Goal: Check status: Check status

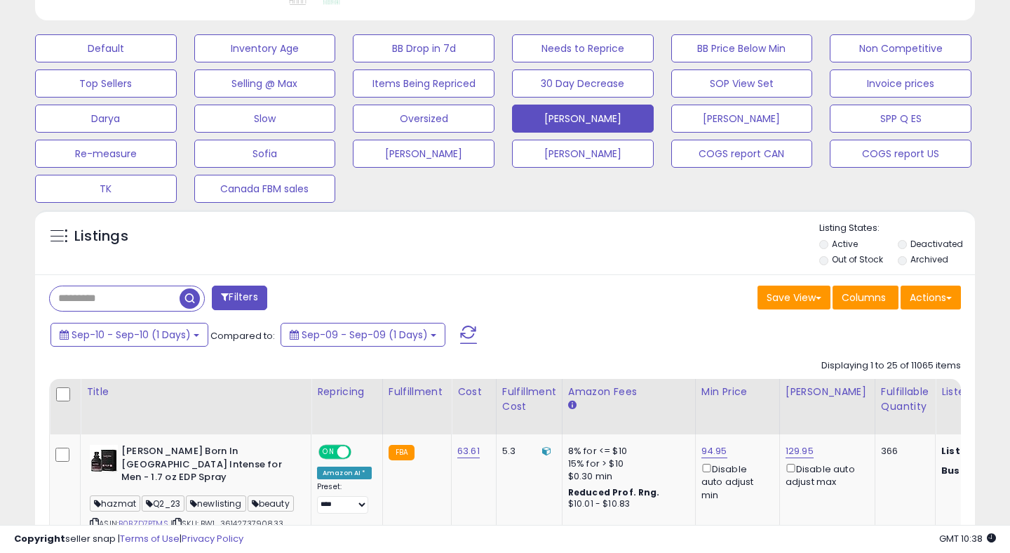
scroll to position [494, 0]
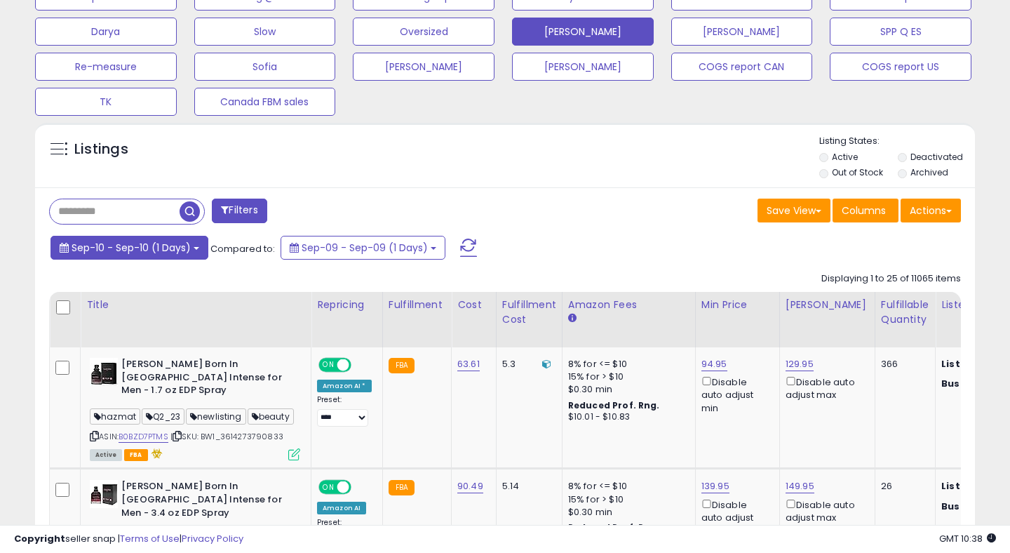
click at [121, 251] on span "Sep-10 - Sep-10 (1 Days)" at bounding box center [131, 248] width 119 height 14
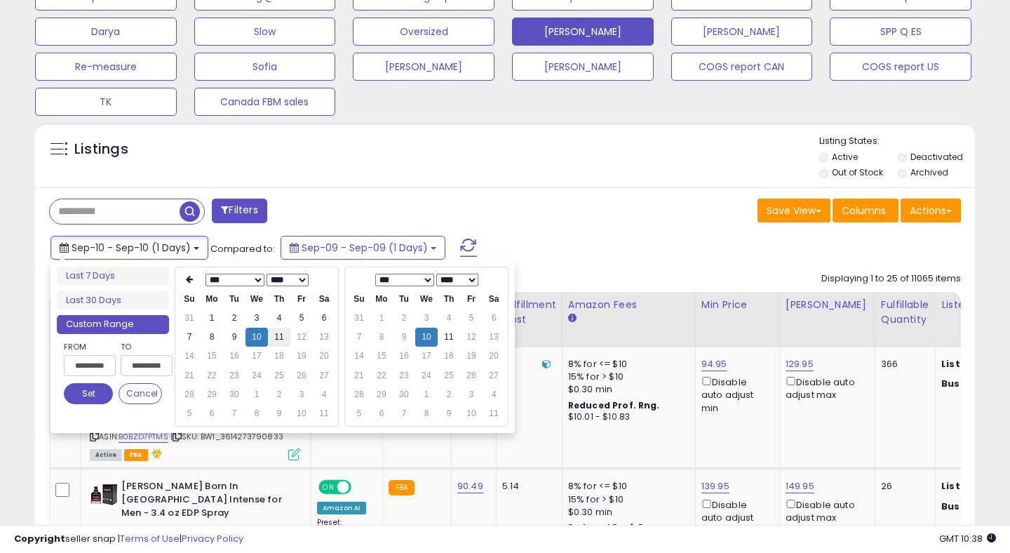
type input "**********"
click at [281, 338] on td "11" at bounding box center [279, 337] width 22 height 19
type input "**********"
click at [92, 386] on button "Set" at bounding box center [88, 393] width 49 height 21
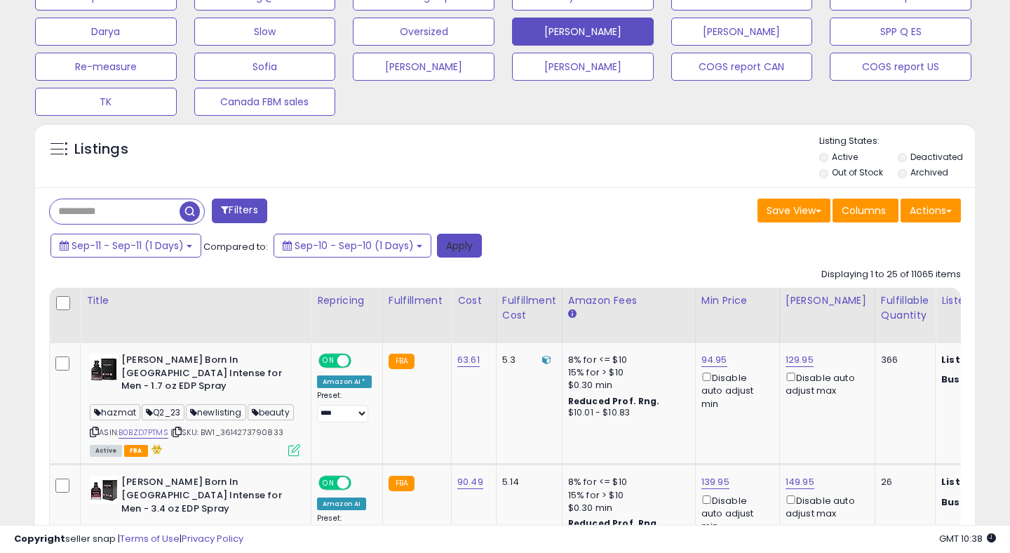
click at [444, 237] on button "Apply" at bounding box center [459, 246] width 45 height 24
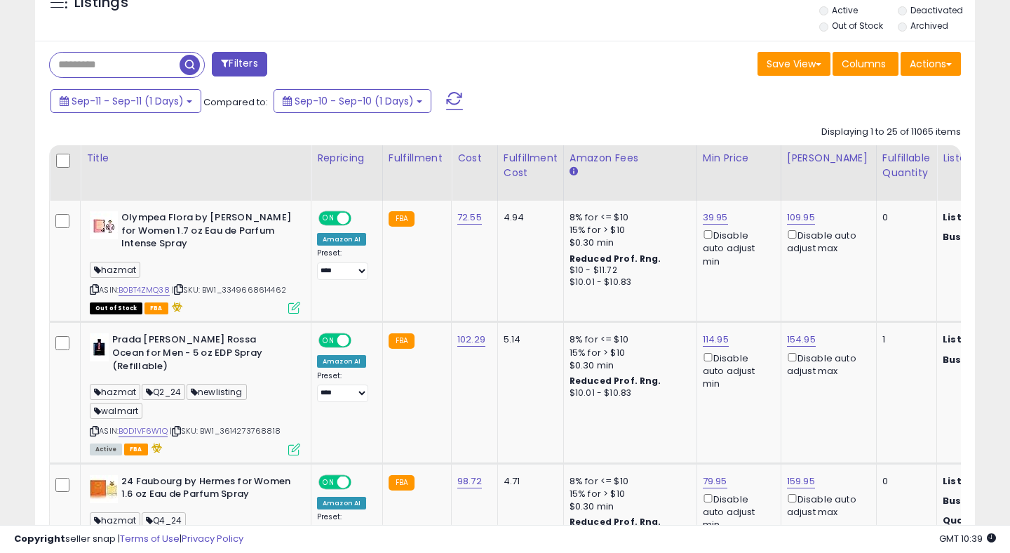
scroll to position [682, 0]
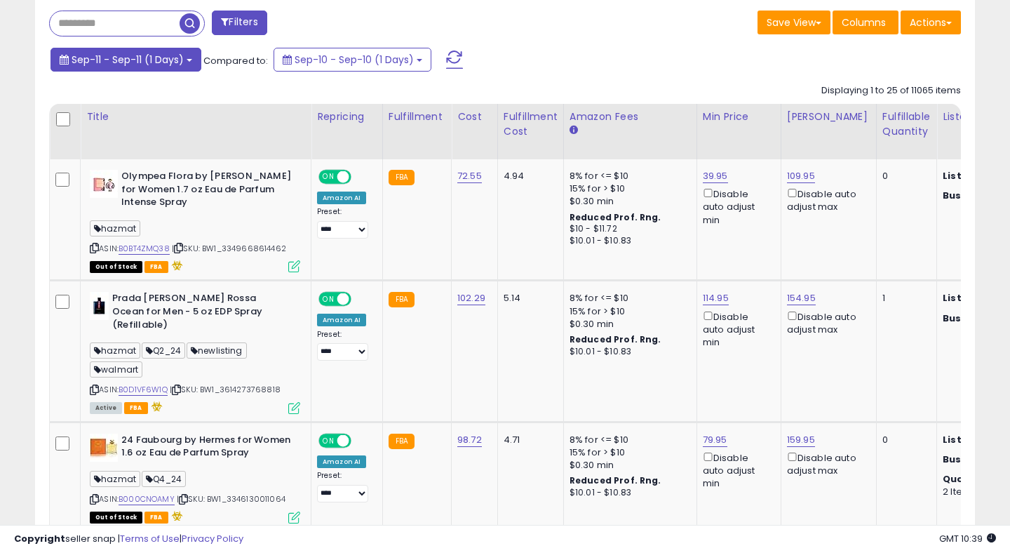
click at [171, 65] on span "Sep-11 - Sep-11 (1 Days)" at bounding box center [128, 60] width 112 height 14
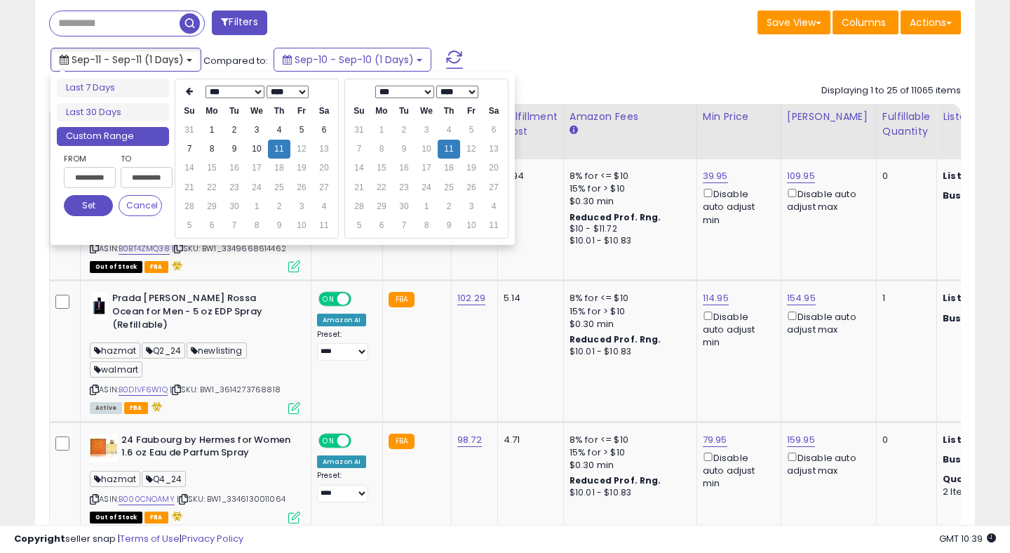
type input "**********"
click at [83, 205] on button "Set" at bounding box center [88, 205] width 49 height 21
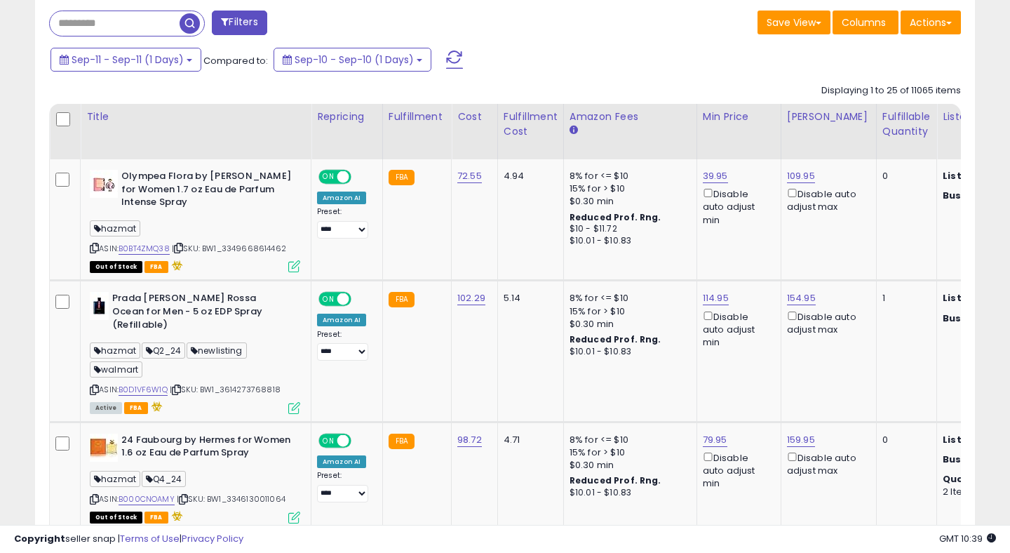
click at [455, 55] on span at bounding box center [454, 60] width 17 height 18
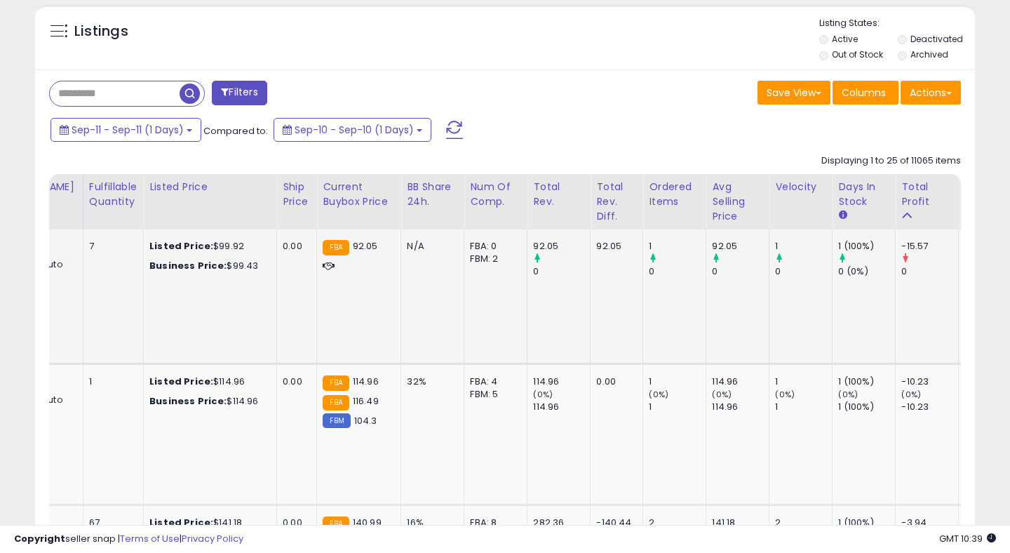
scroll to position [0, 0]
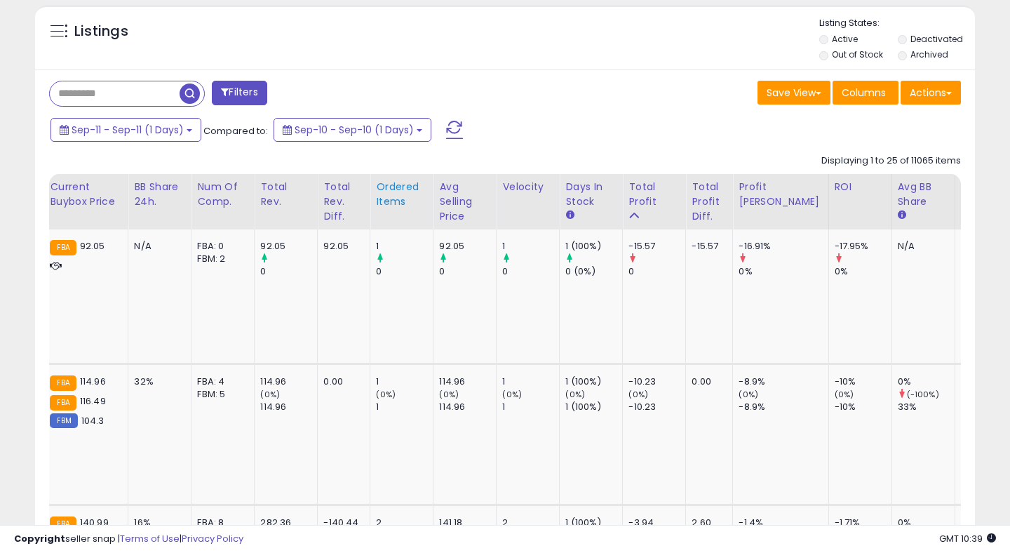
click at [376, 190] on div "Ordered Items" at bounding box center [401, 194] width 51 height 29
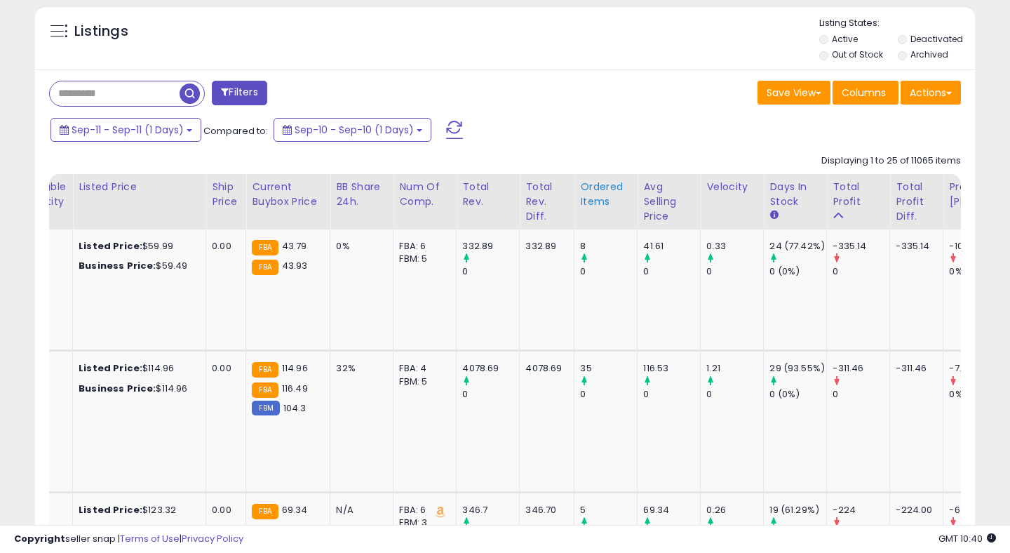
click at [580, 187] on div "Ordered Items" at bounding box center [605, 194] width 51 height 29
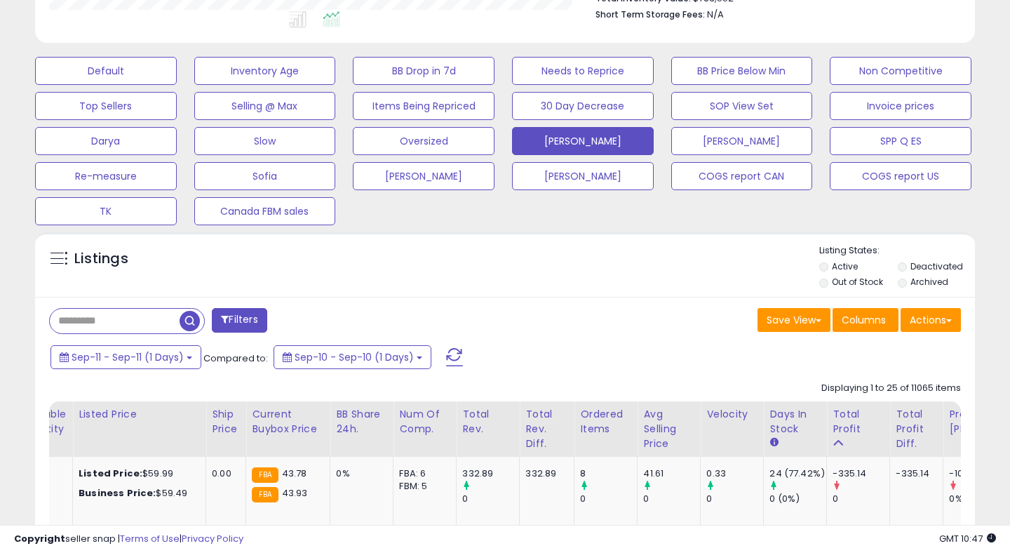
scroll to position [418, 0]
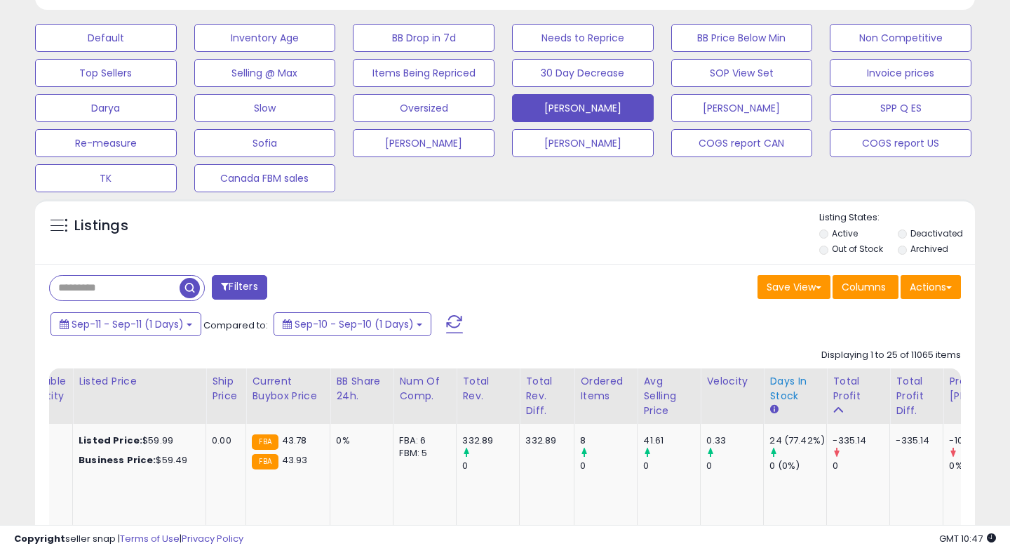
click at [580, 387] on div "Ordered Items" at bounding box center [605, 388] width 51 height 29
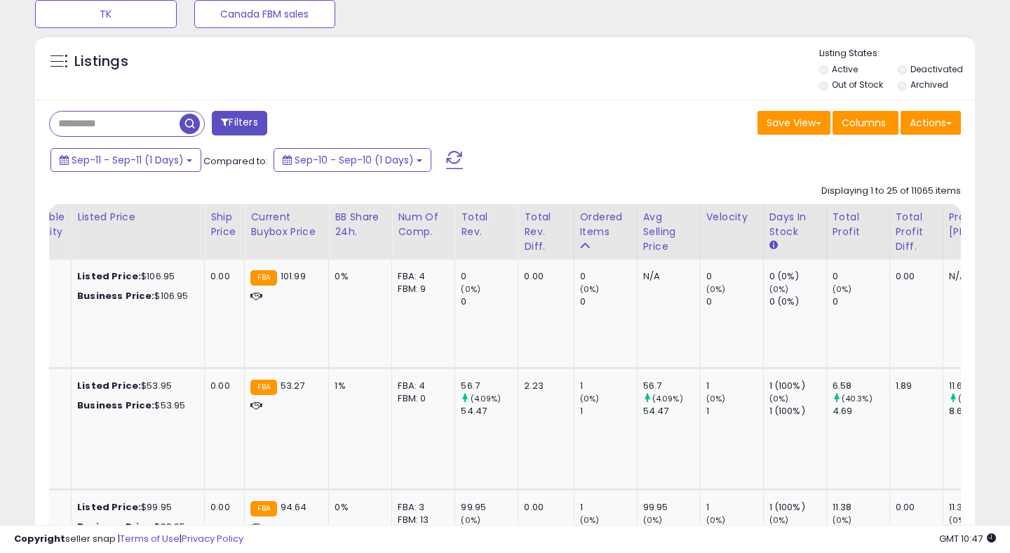
scroll to position [605, 0]
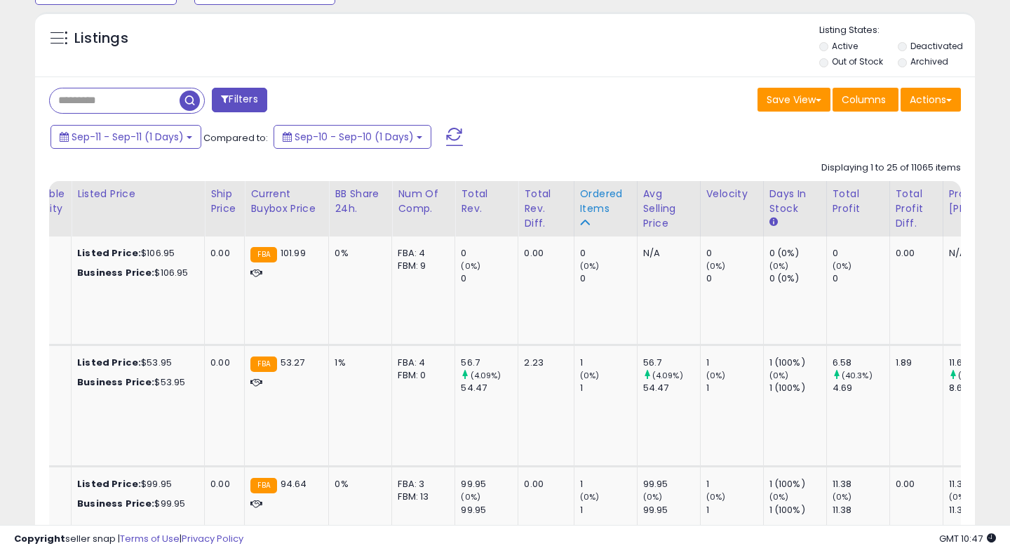
click at [580, 207] on div "Ordered Items" at bounding box center [605, 201] width 51 height 29
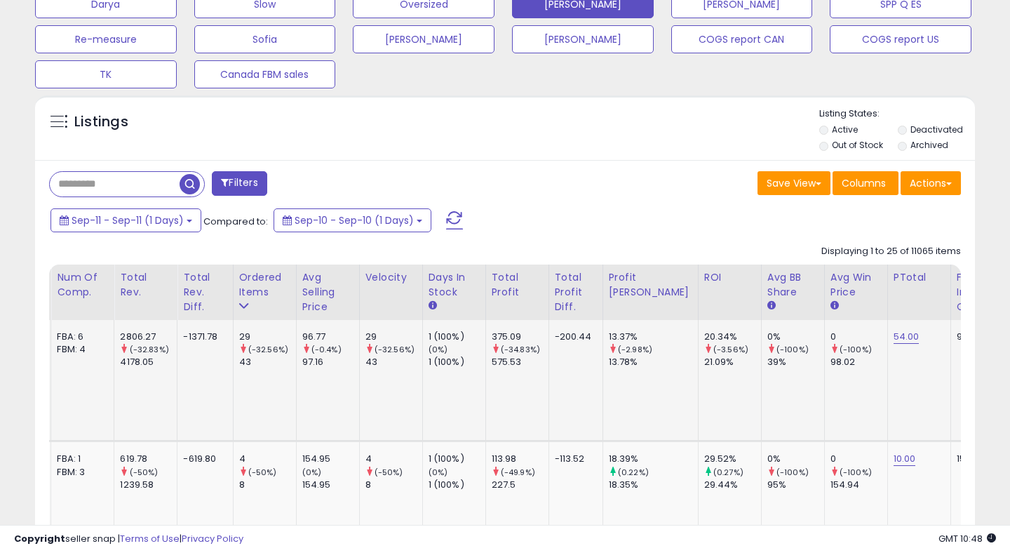
scroll to position [0, 1257]
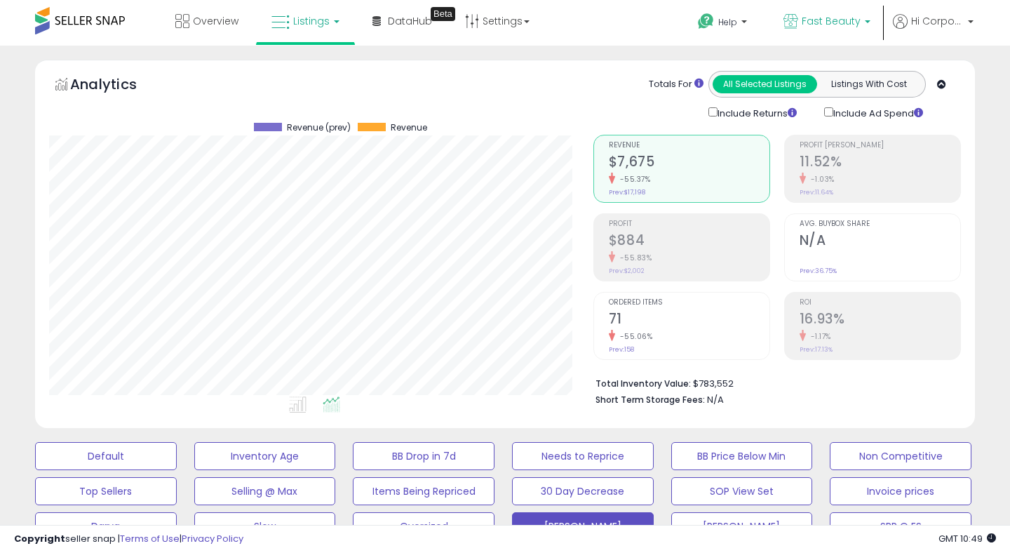
click at [833, 17] on span "Fast Beauty" at bounding box center [831, 21] width 59 height 14
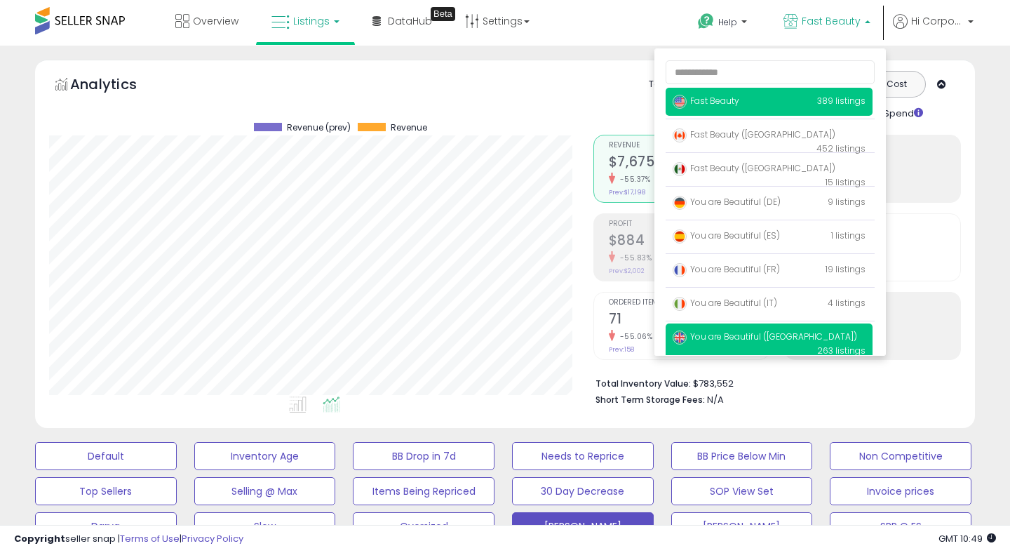
click at [715, 336] on span "You are Beautiful ([GEOGRAPHIC_DATA])" at bounding box center [765, 336] width 184 height 12
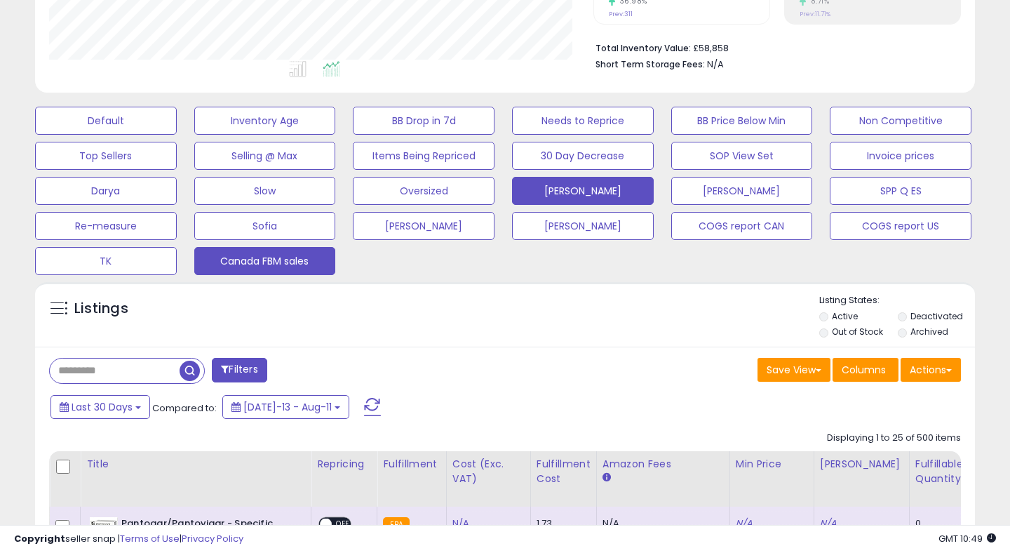
scroll to position [349, 0]
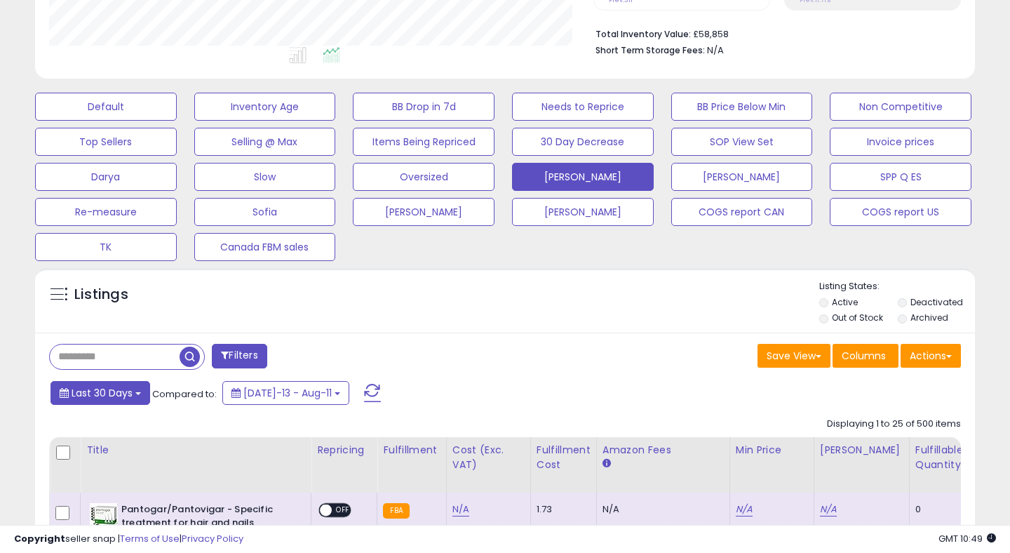
click at [98, 388] on span "Last 30 Days" at bounding box center [102, 393] width 61 height 14
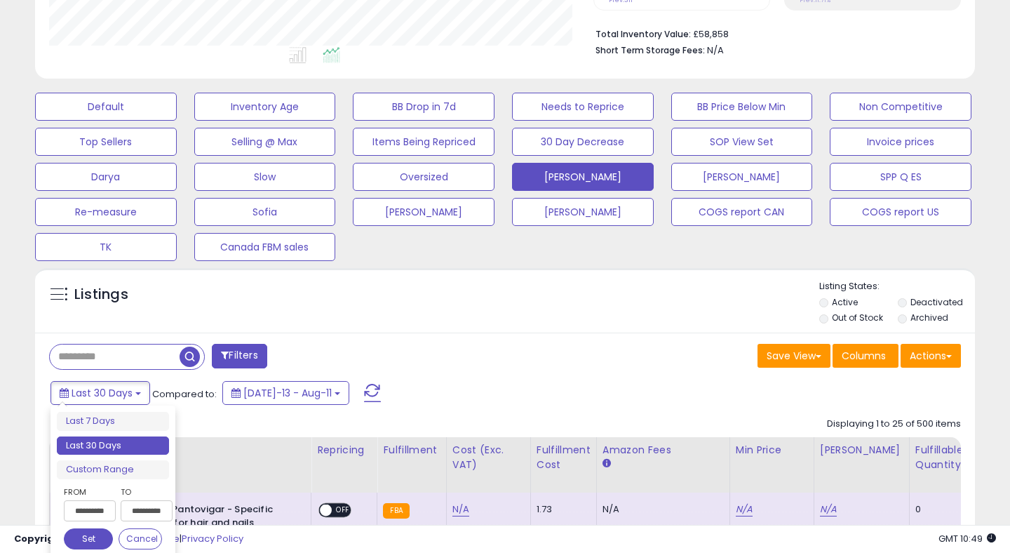
click at [88, 510] on input "**********" at bounding box center [90, 510] width 52 height 21
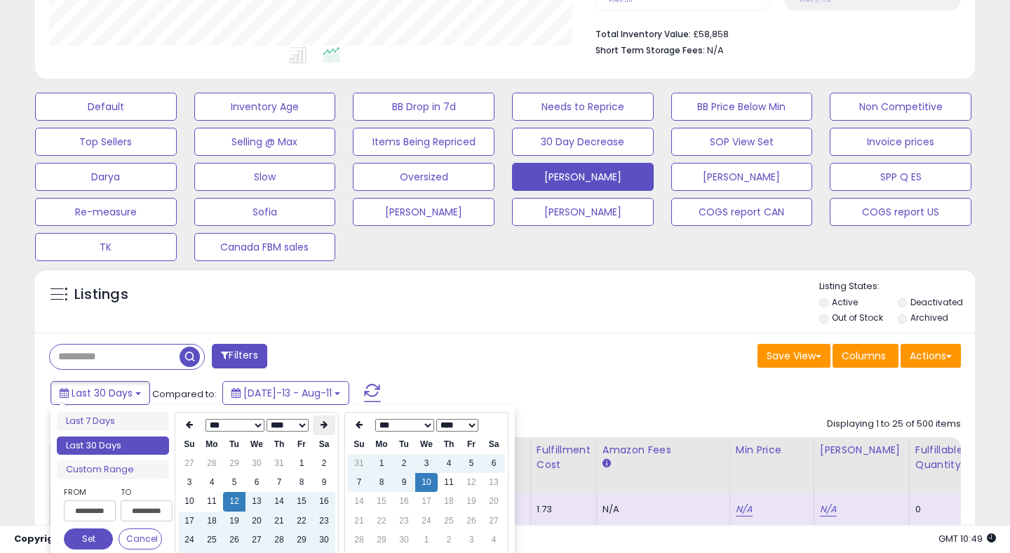
click at [325, 425] on icon at bounding box center [324, 424] width 7 height 8
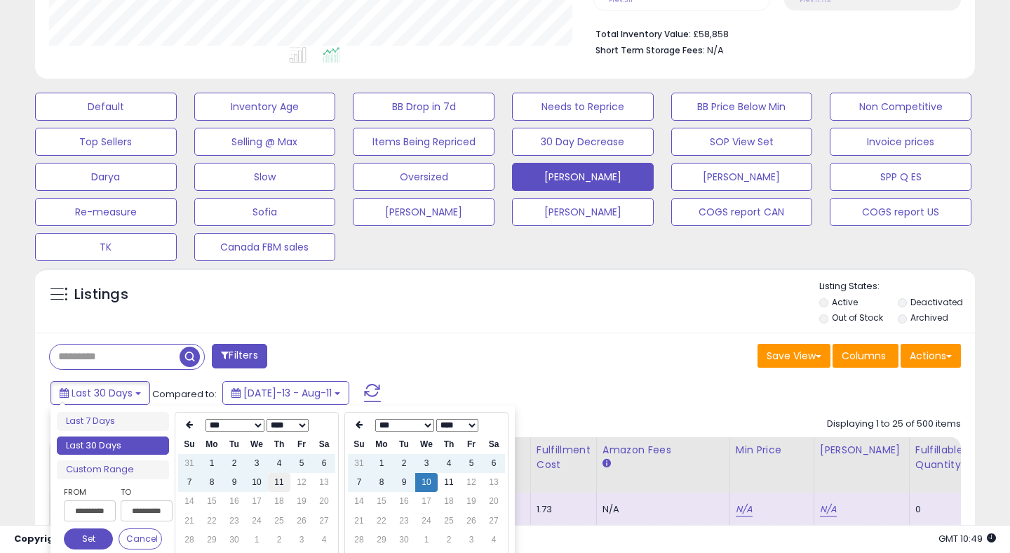
type input "**********"
click at [276, 482] on td "11" at bounding box center [279, 482] width 22 height 19
type input "**********"
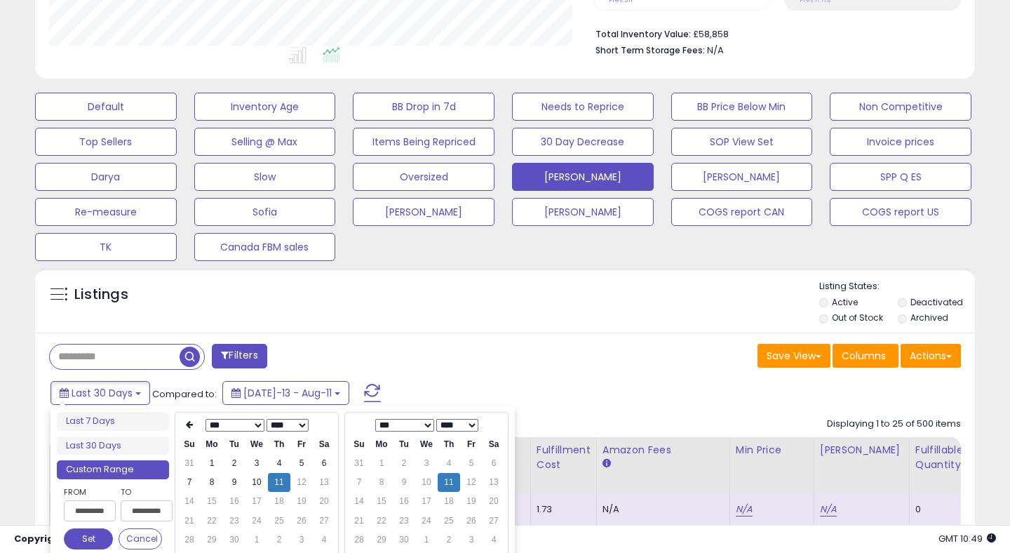
type input "**********"
click at [98, 534] on button "Set" at bounding box center [88, 538] width 49 height 21
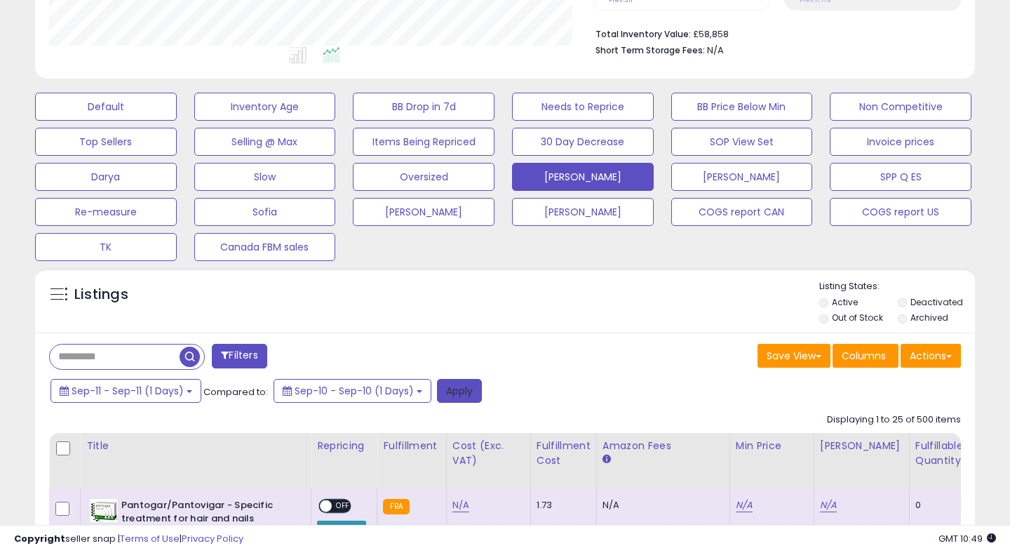
click at [447, 400] on button "Apply" at bounding box center [459, 391] width 45 height 24
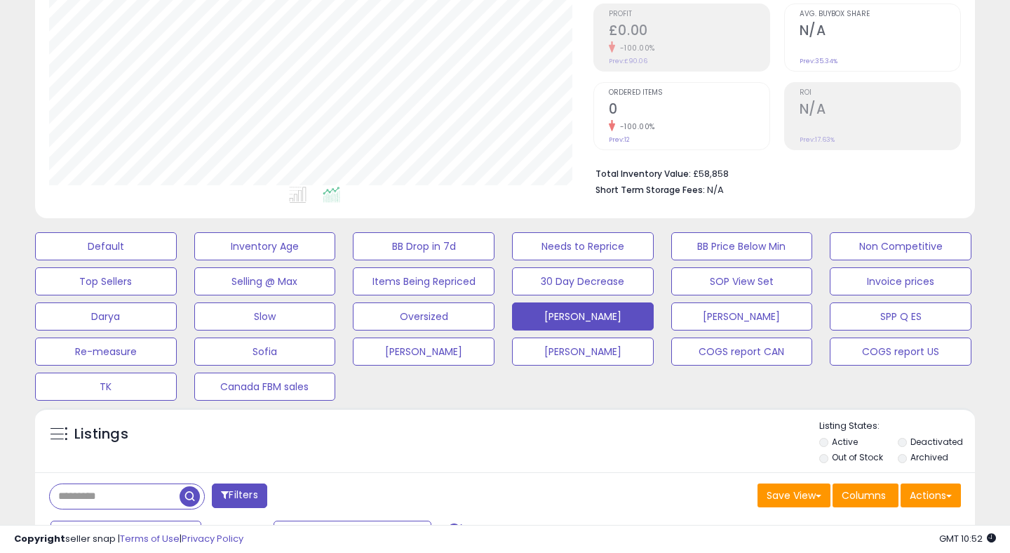
scroll to position [0, 0]
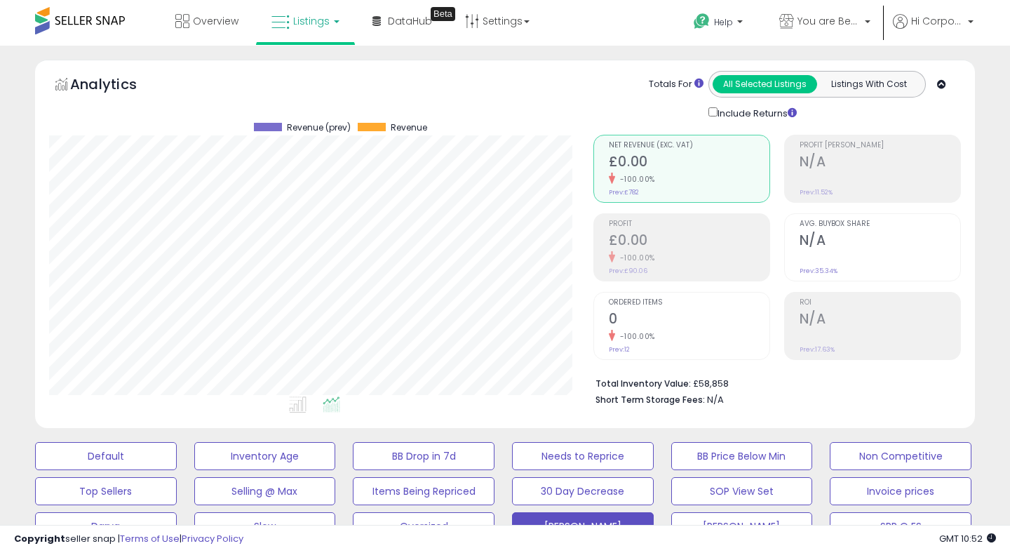
click at [635, 90] on div "Totals For All Selected Listings Listings With Cost Include Returns" at bounding box center [793, 96] width 316 height 50
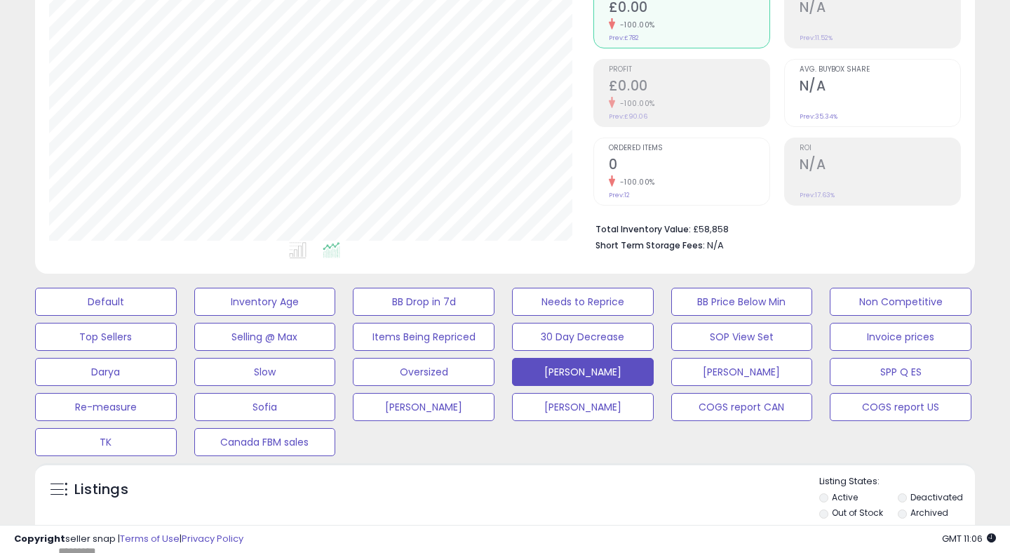
scroll to position [602, 0]
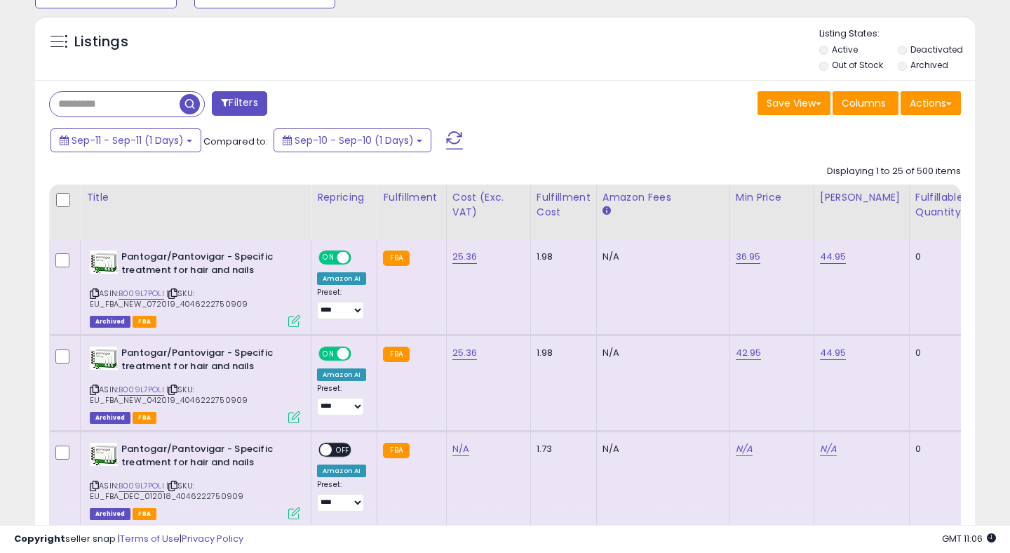
click at [456, 138] on span at bounding box center [454, 140] width 17 height 18
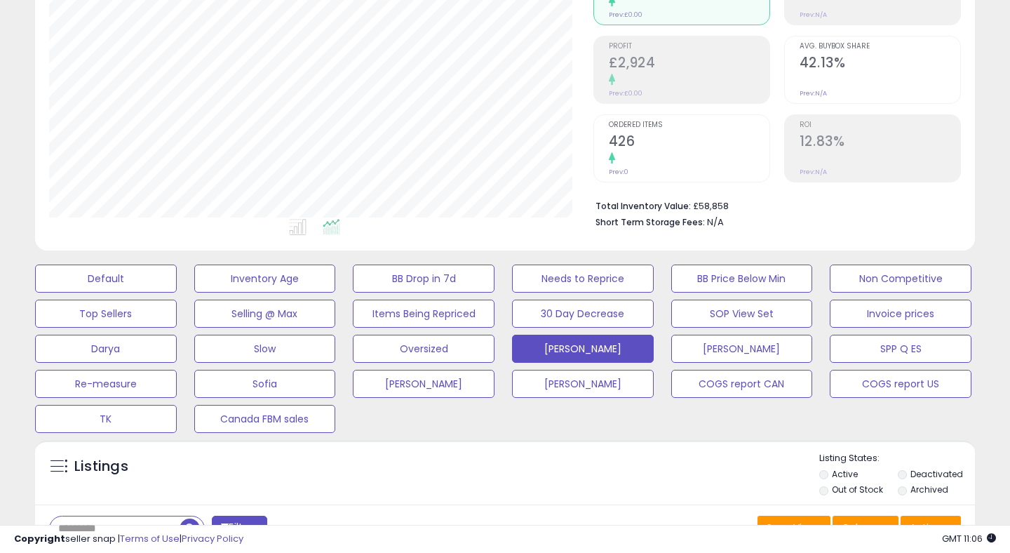
scroll to position [426, 0]
